Goal: Navigation & Orientation: Understand site structure

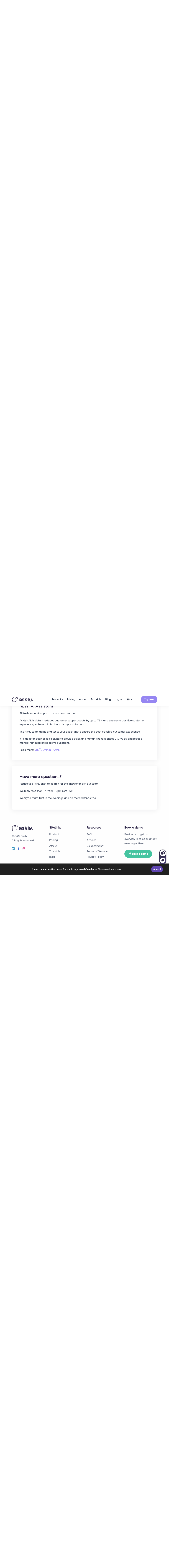
scroll to position [181, 0]
